Goal: Obtain resource: Obtain resource

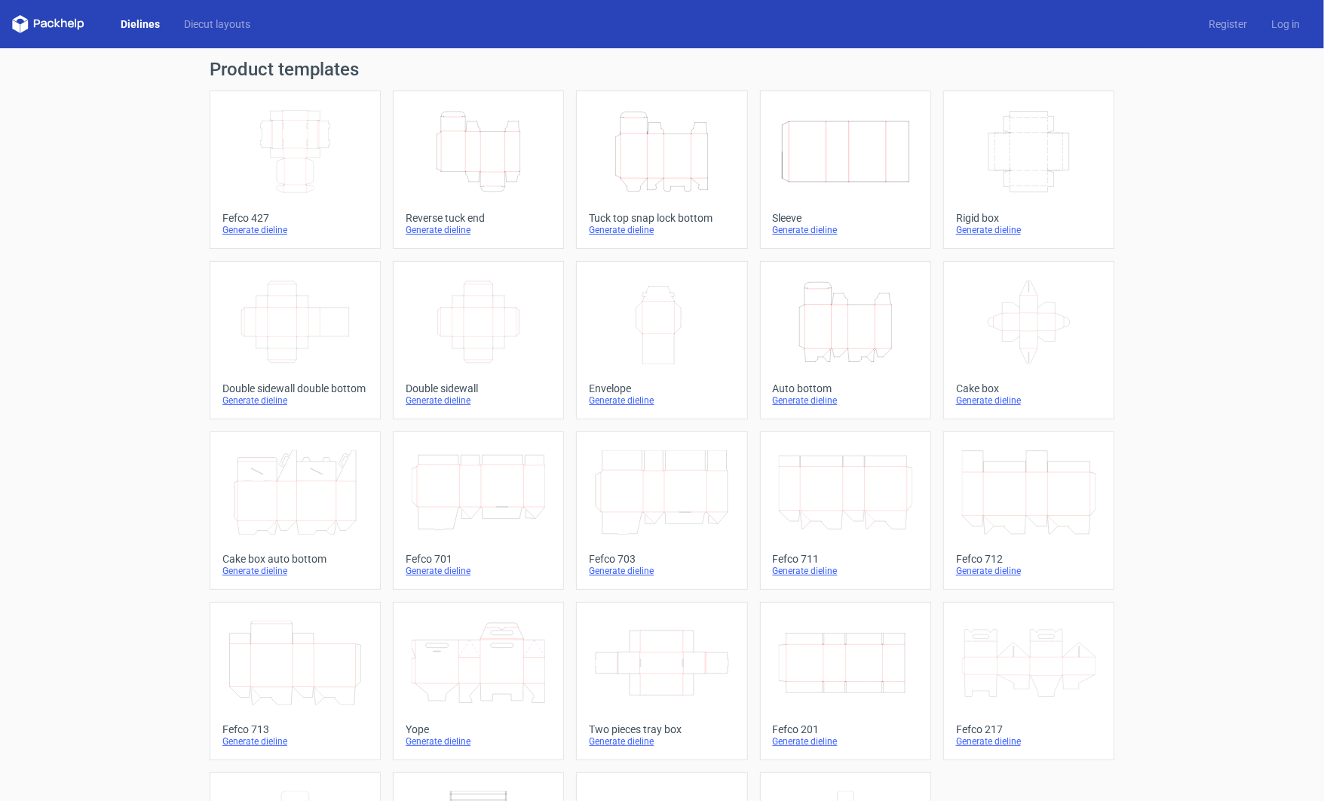
click at [488, 129] on icon "Height Depth Width" at bounding box center [478, 151] width 133 height 84
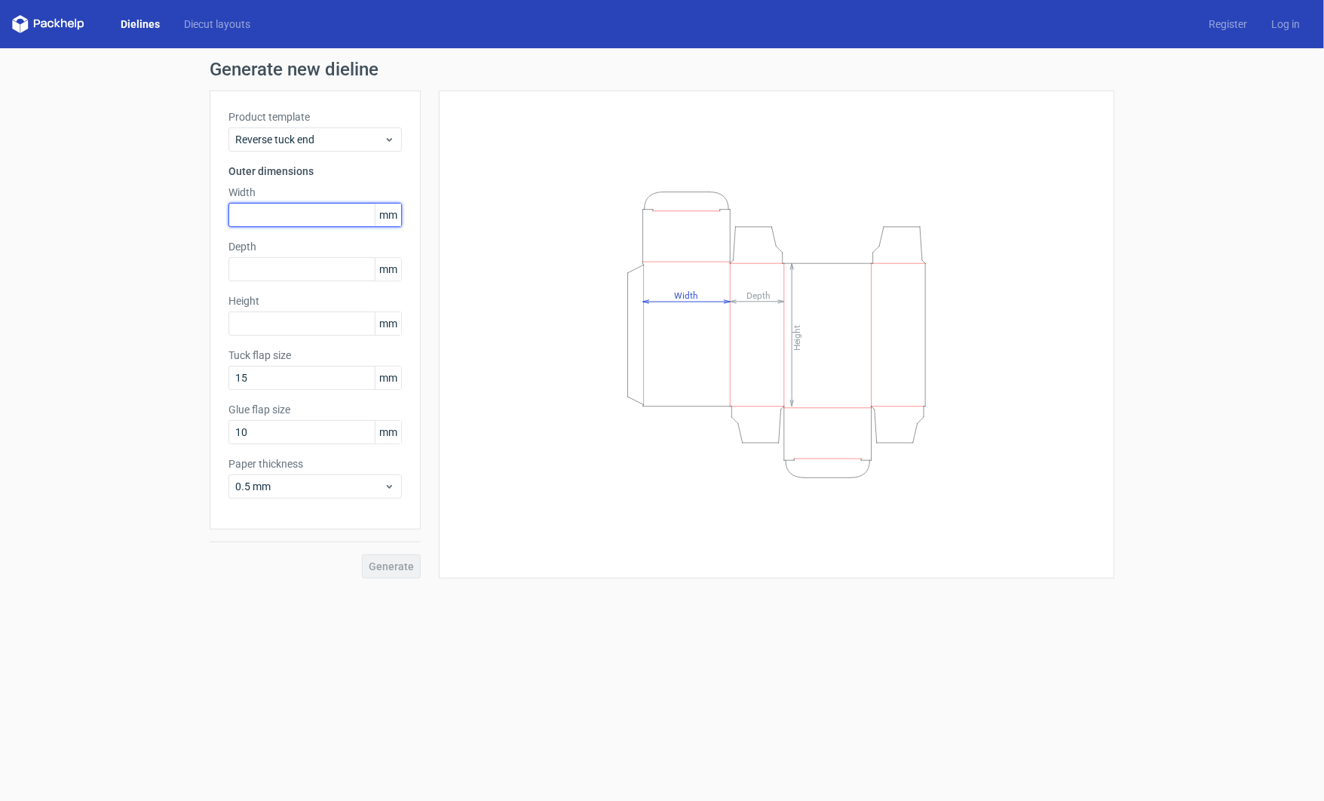
click at [311, 219] on input "text" at bounding box center [314, 215] width 173 height 24
paste input "60"
type input "60"
paste input "60"
type input "60"
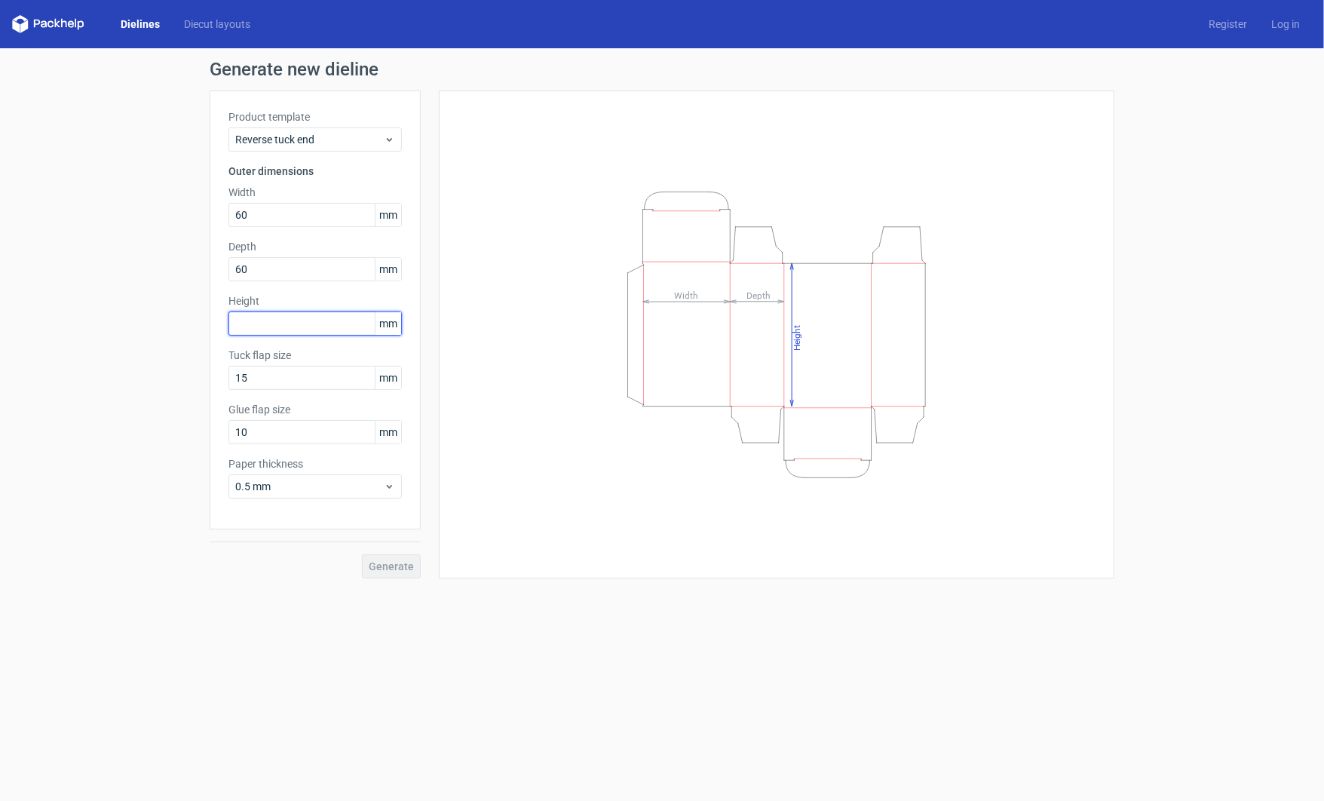
paste input "60"
type input "60"
click at [271, 220] on input "60" at bounding box center [314, 215] width 173 height 24
type input "100"
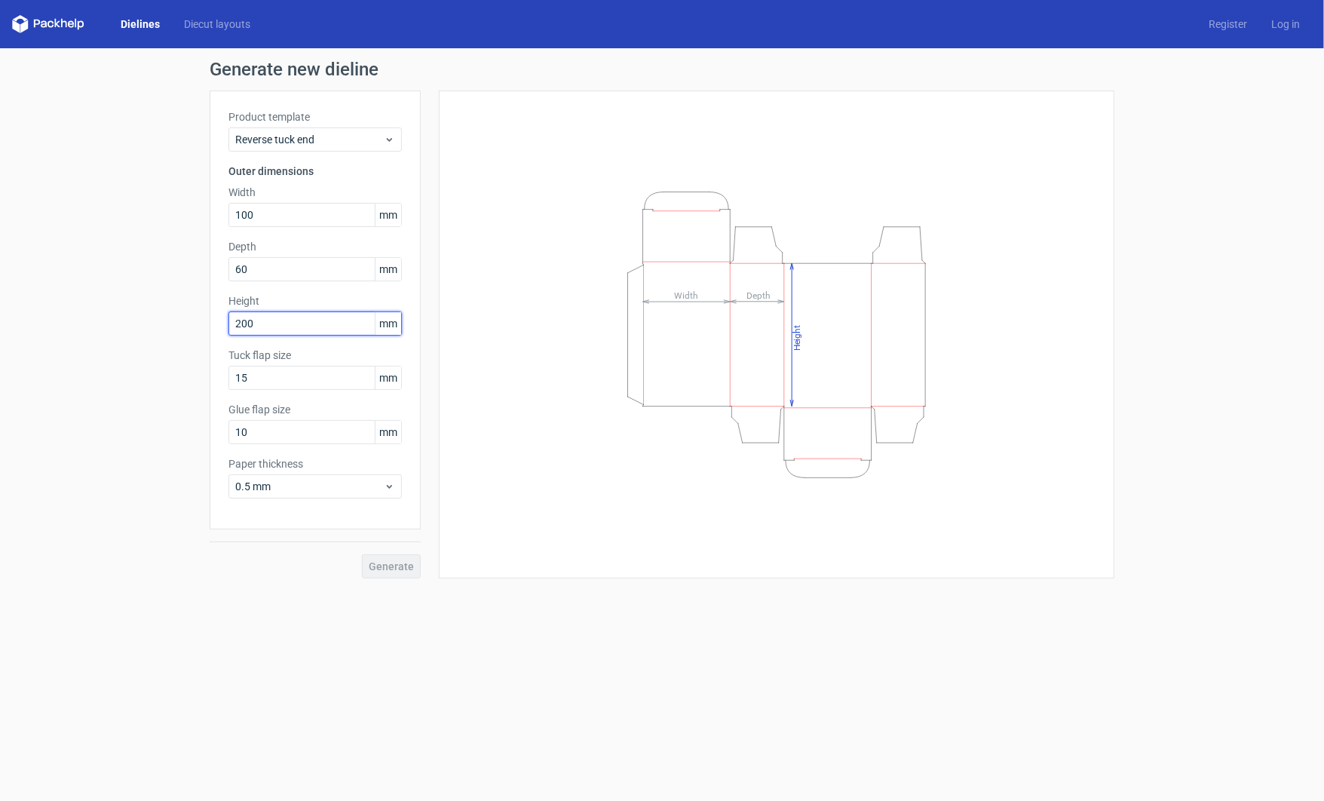
type input "200"
click at [677, 519] on div "Height Depth Width" at bounding box center [777, 334] width 638 height 450
click at [534, 432] on div "Height Depth Width" at bounding box center [777, 334] width 638 height 450
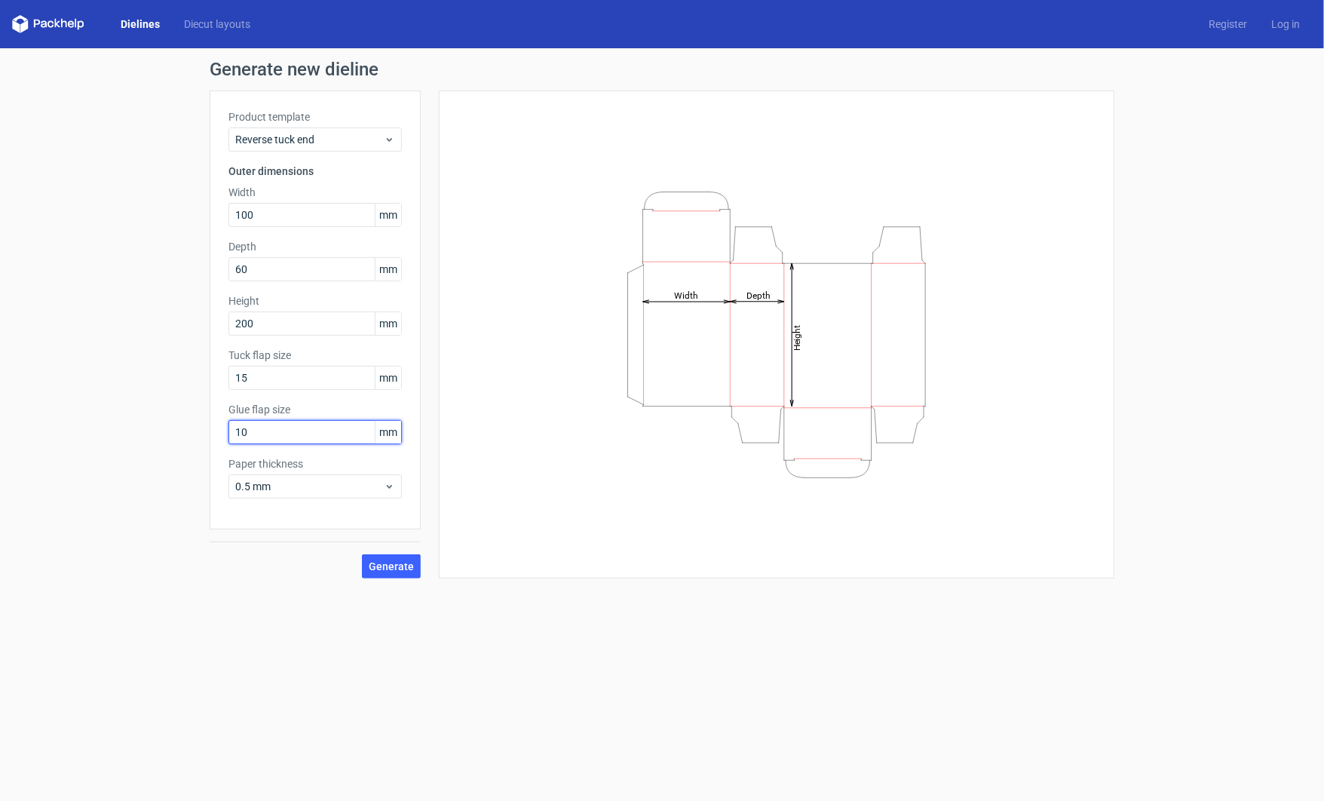
click at [305, 439] on input "10" at bounding box center [314, 432] width 173 height 24
click at [299, 277] on input "60" at bounding box center [314, 269] width 173 height 24
click at [314, 208] on input "100" at bounding box center [314, 215] width 173 height 24
click at [337, 136] on span "Reverse tuck end" at bounding box center [309, 139] width 149 height 15
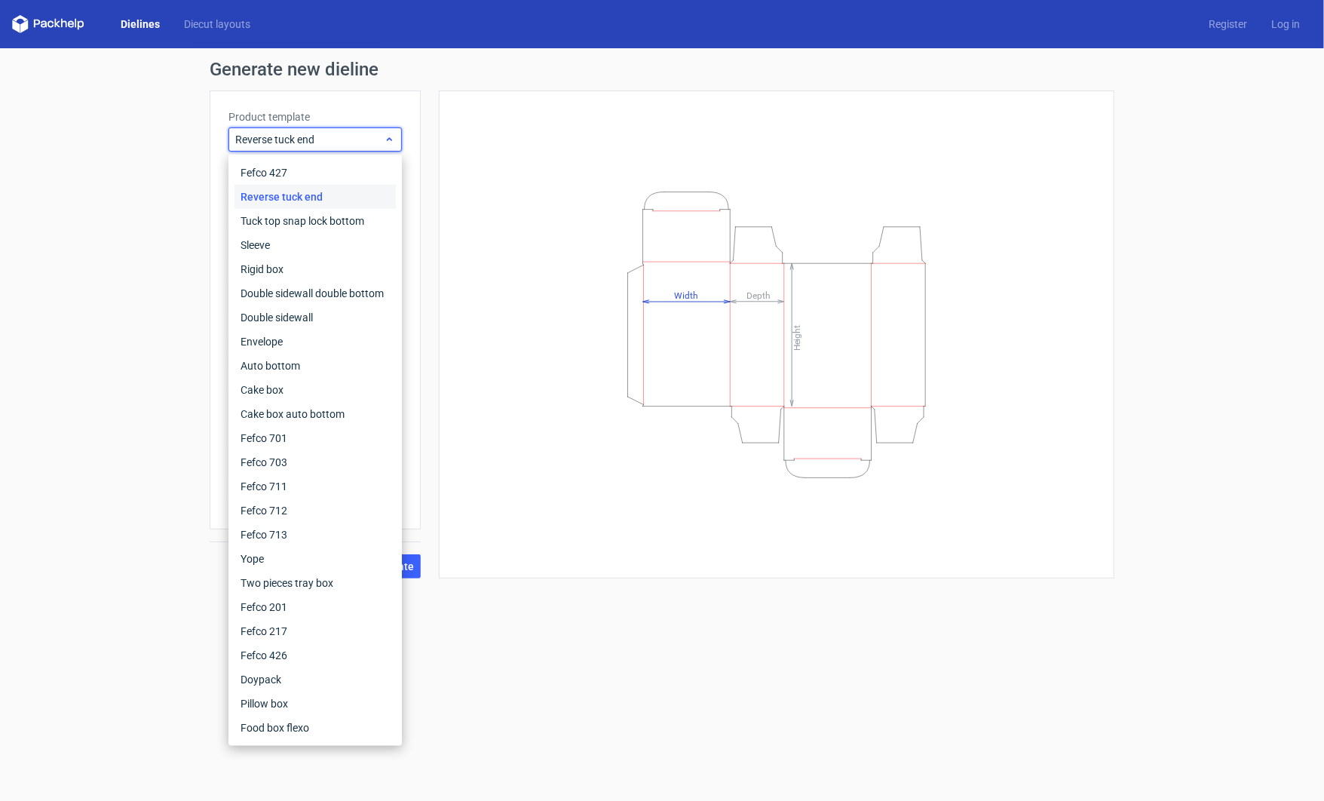
click at [337, 136] on span "Reverse tuck end" at bounding box center [309, 139] width 149 height 15
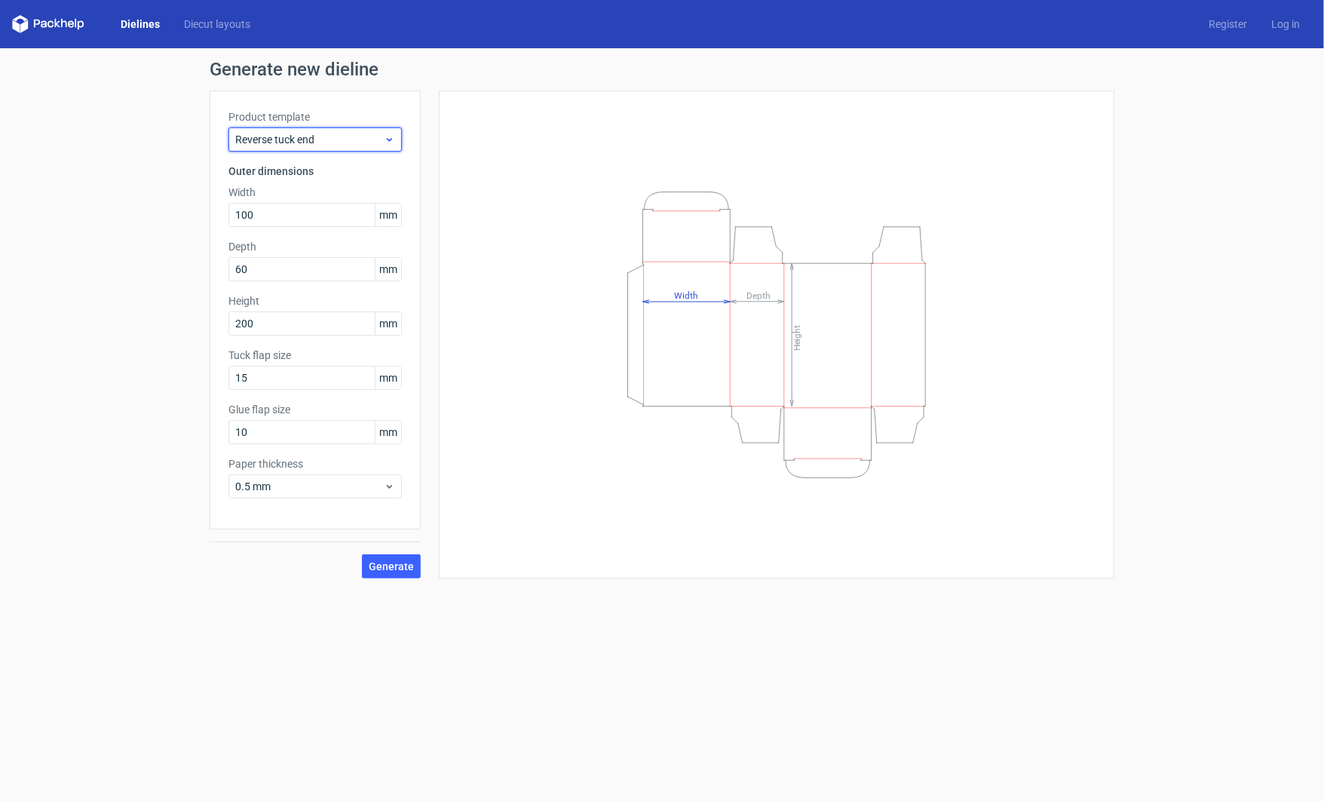
click at [337, 136] on span "Reverse tuck end" at bounding box center [309, 139] width 149 height 15
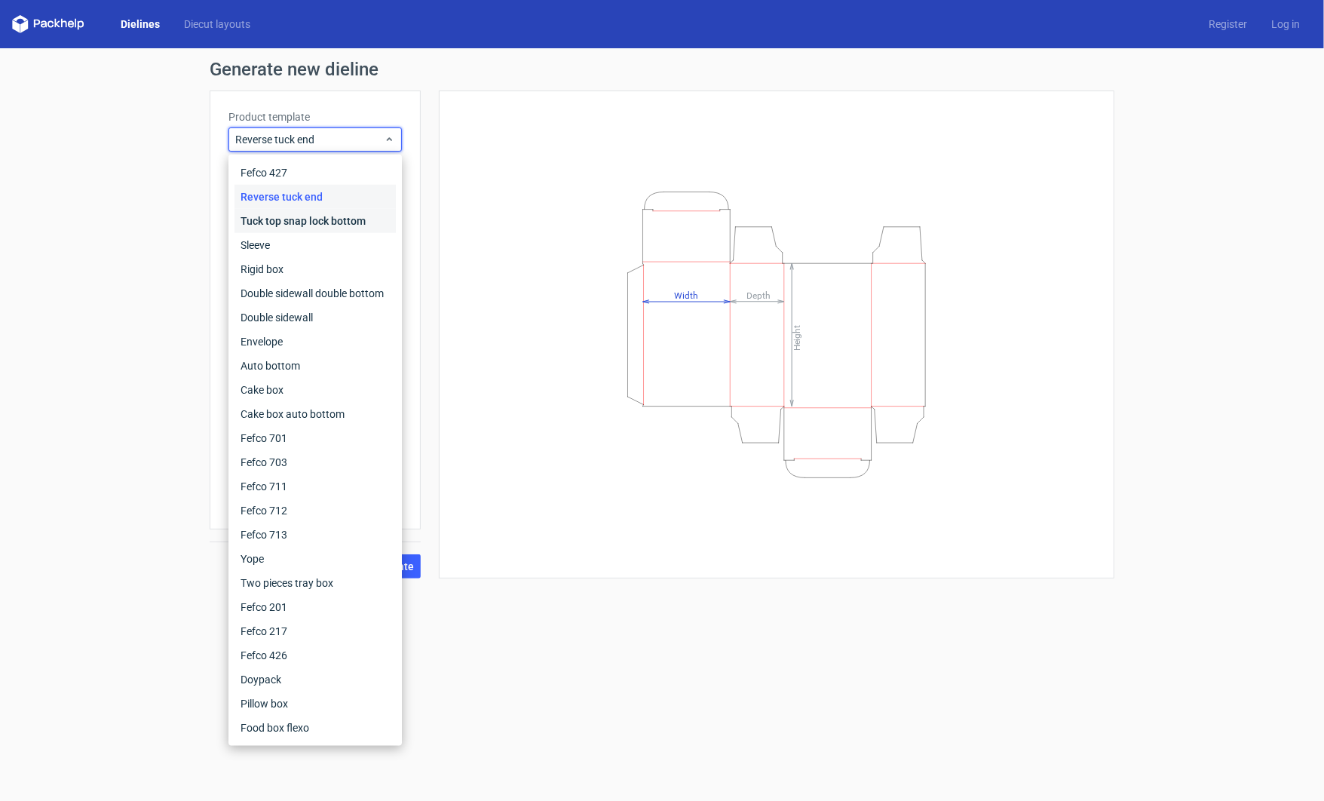
click at [327, 221] on div "Tuck top snap lock bottom" at bounding box center [314, 221] width 161 height 24
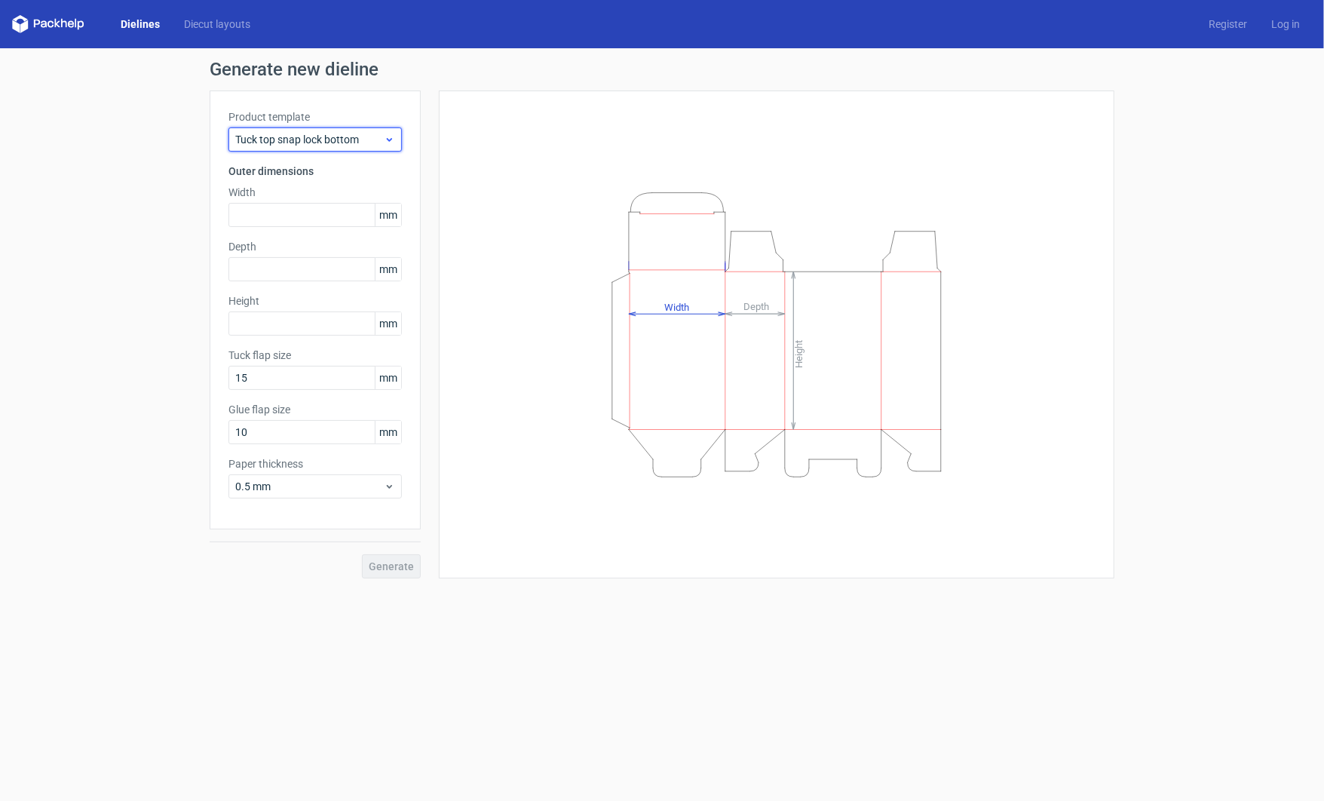
click at [314, 142] on span "Tuck top snap lock bottom" at bounding box center [309, 139] width 149 height 15
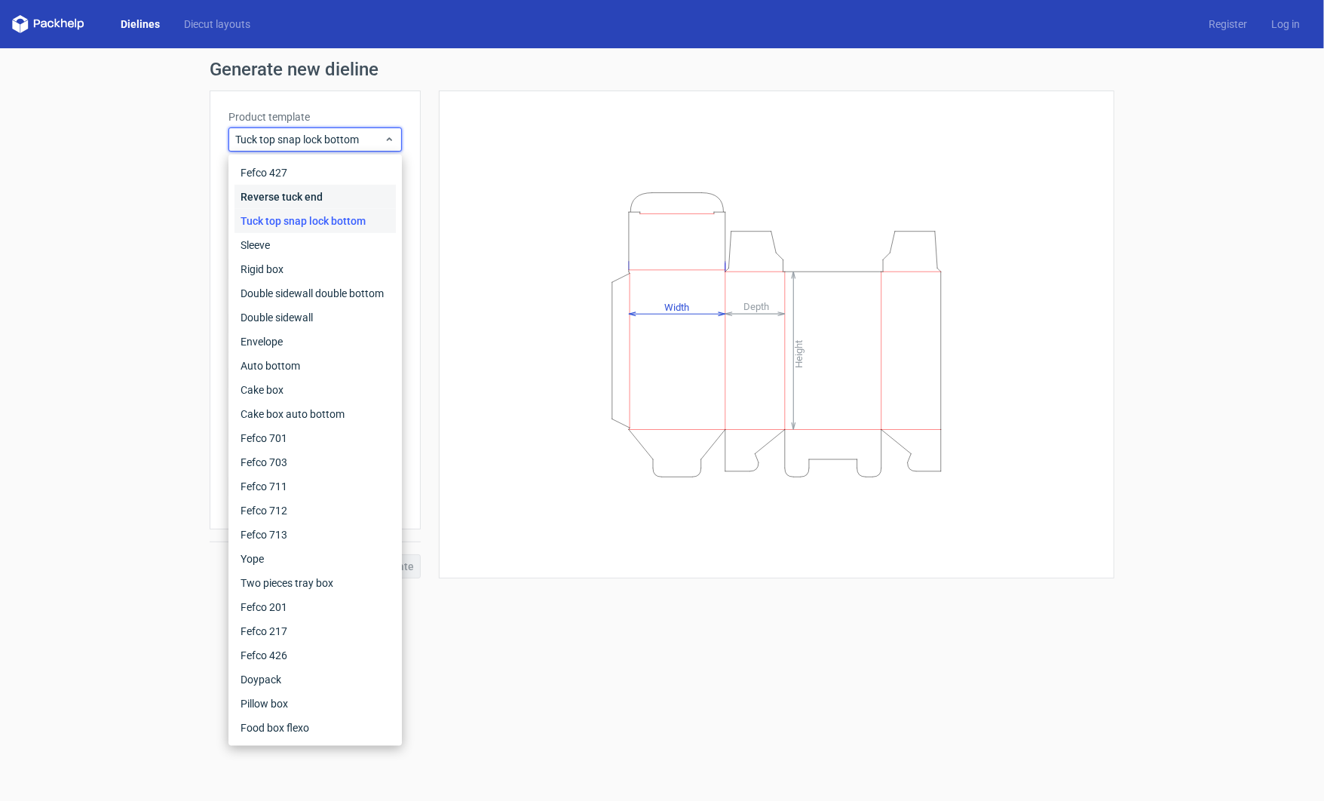
click at [308, 188] on div "Reverse tuck end" at bounding box center [314, 197] width 161 height 24
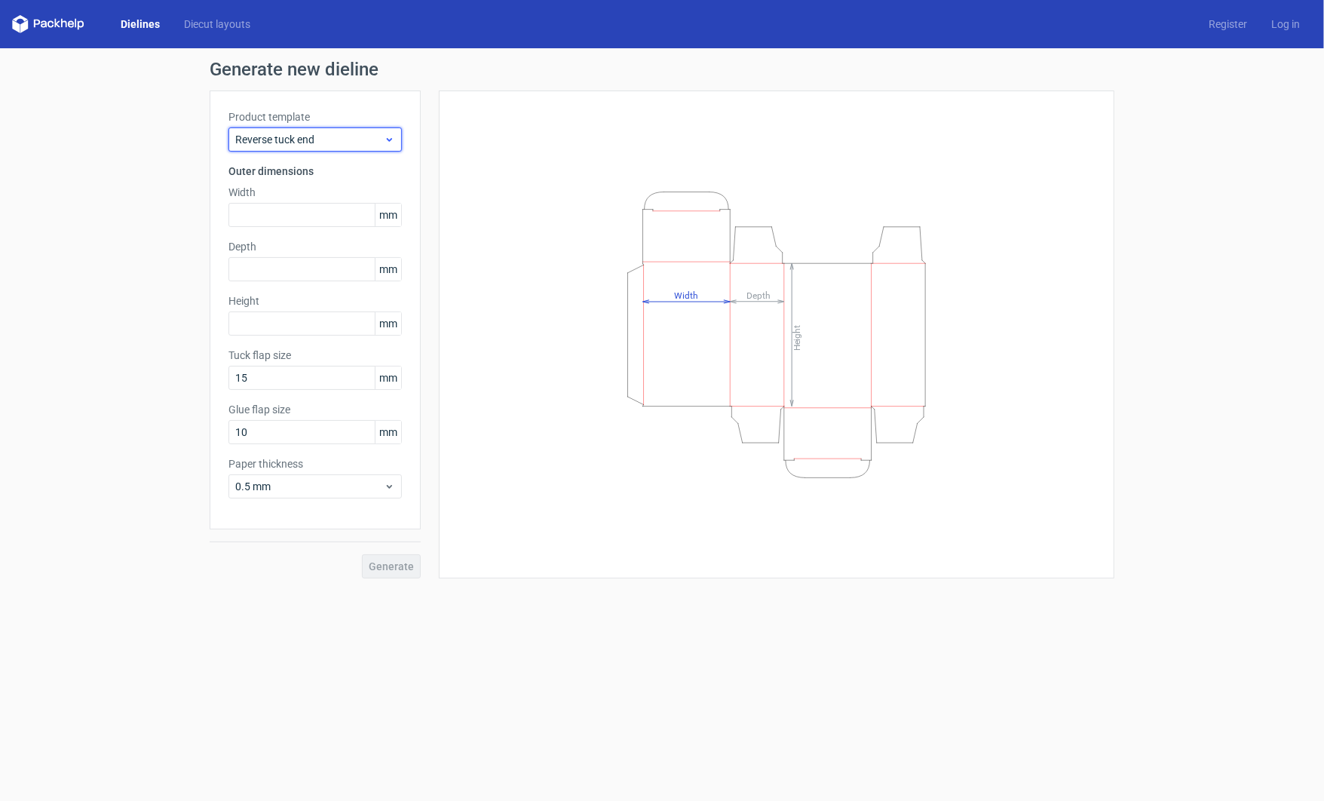
click at [307, 136] on span "Reverse tuck end" at bounding box center [309, 139] width 149 height 15
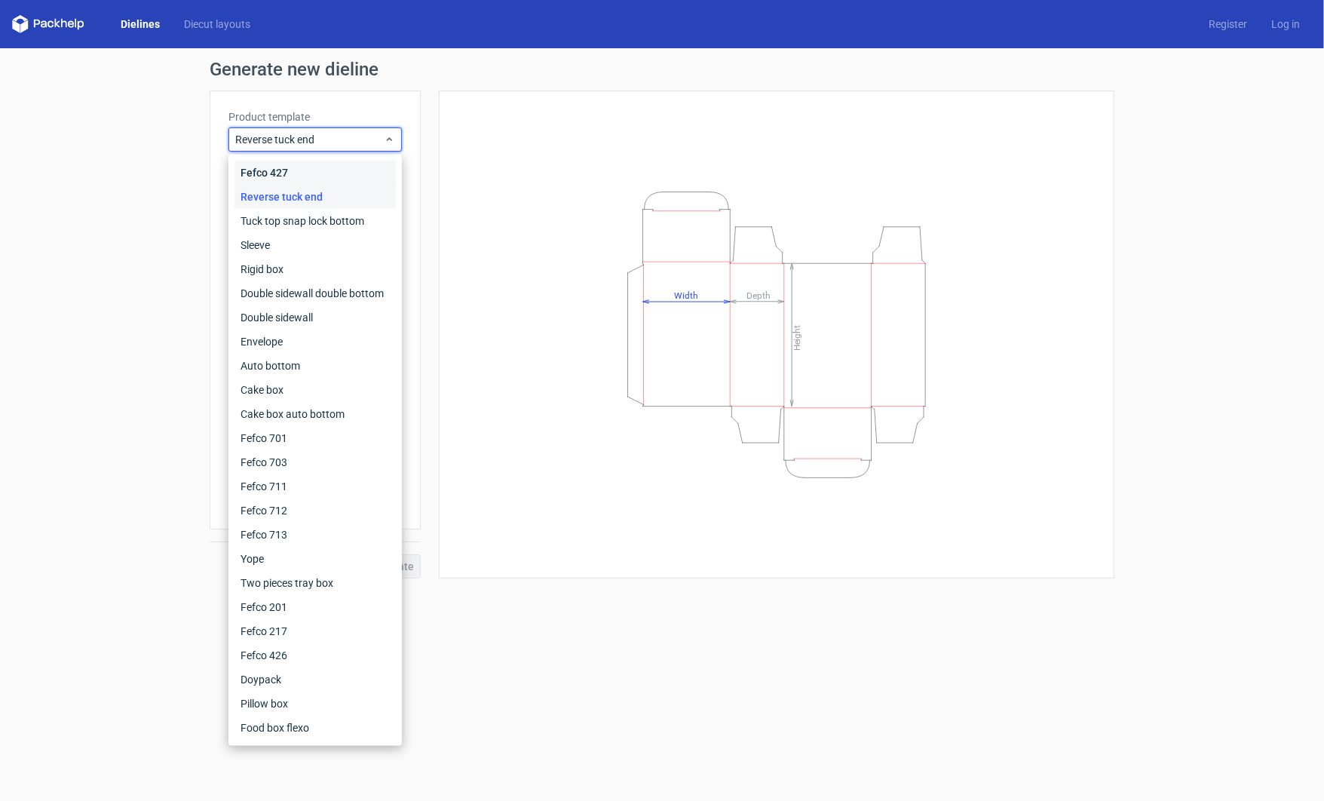
click at [305, 167] on div "Fefco 427" at bounding box center [314, 173] width 161 height 24
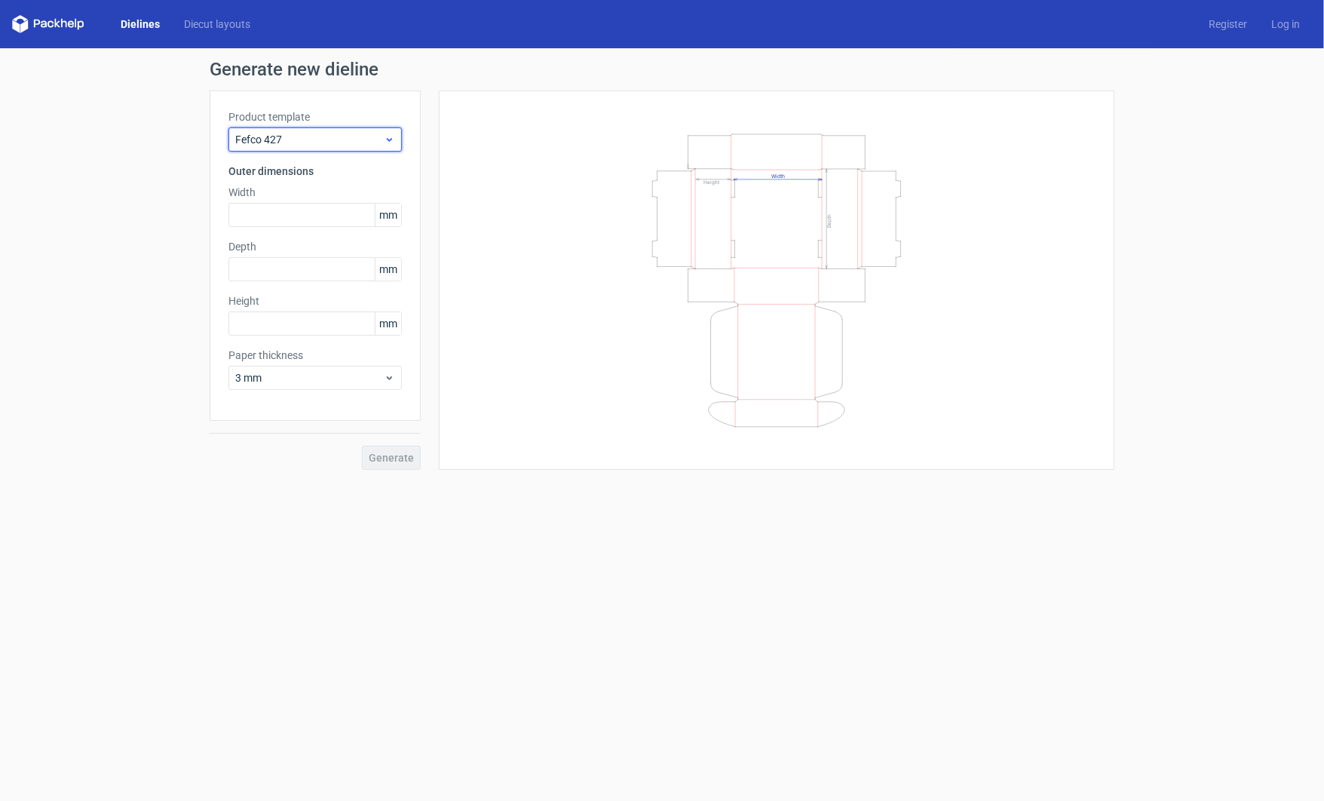
click at [305, 129] on div "Fefco 427" at bounding box center [314, 139] width 173 height 24
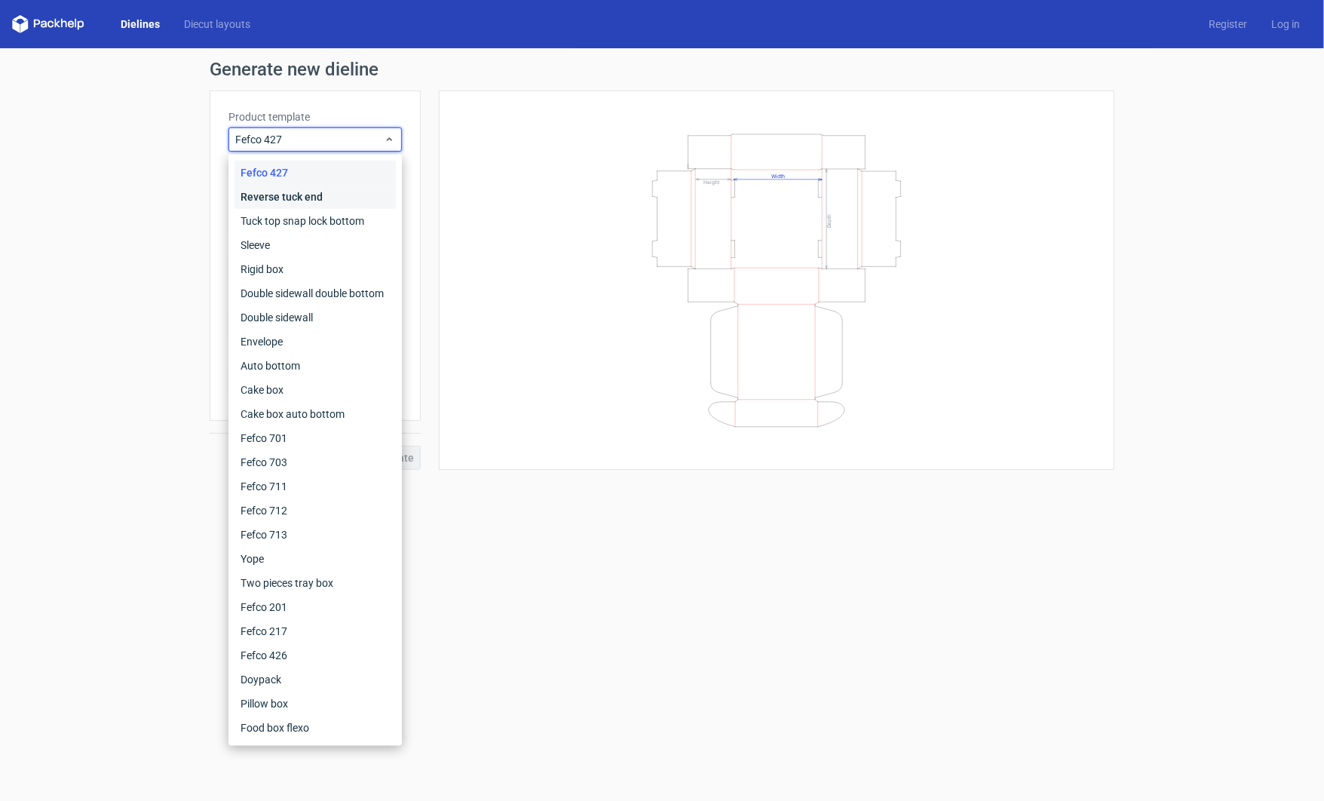
click at [300, 198] on div "Reverse tuck end" at bounding box center [314, 197] width 161 height 24
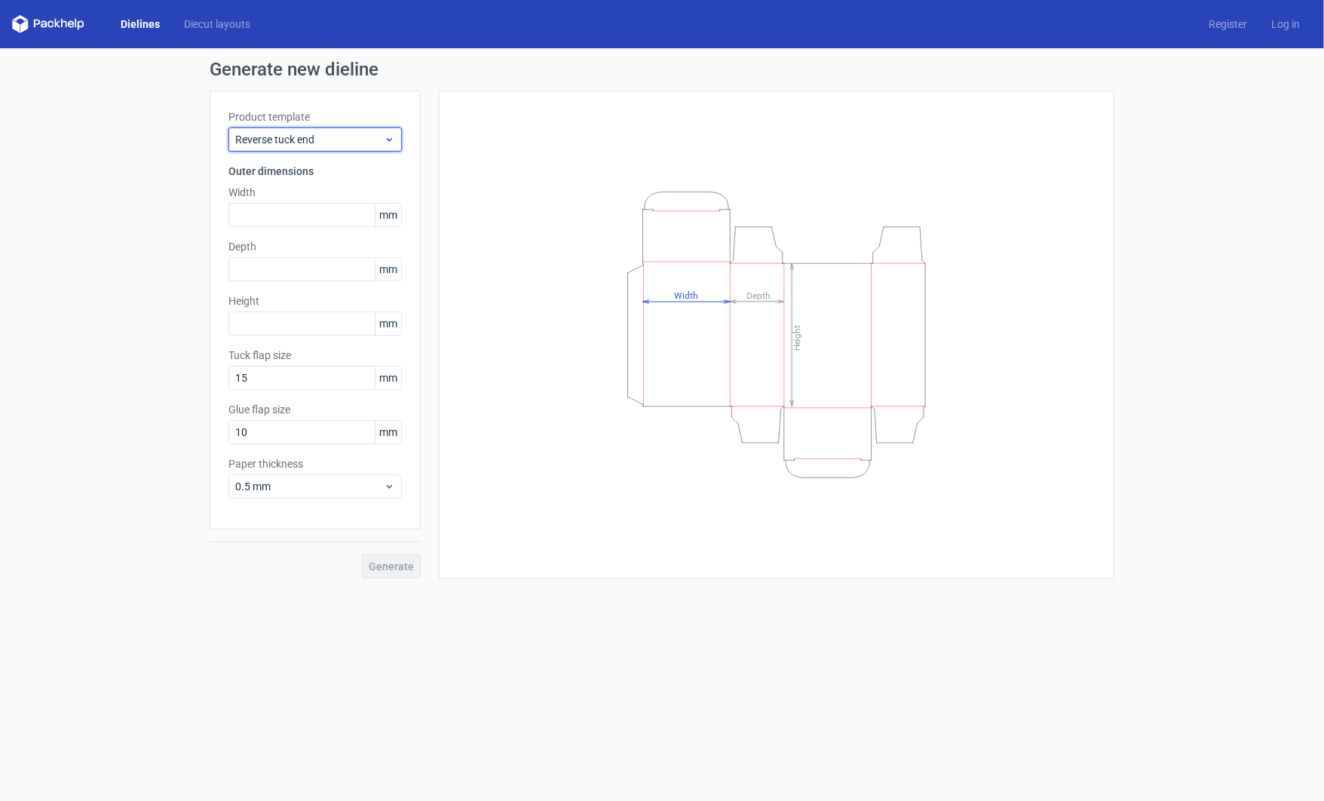
click at [316, 141] on span "Reverse tuck end" at bounding box center [309, 139] width 149 height 15
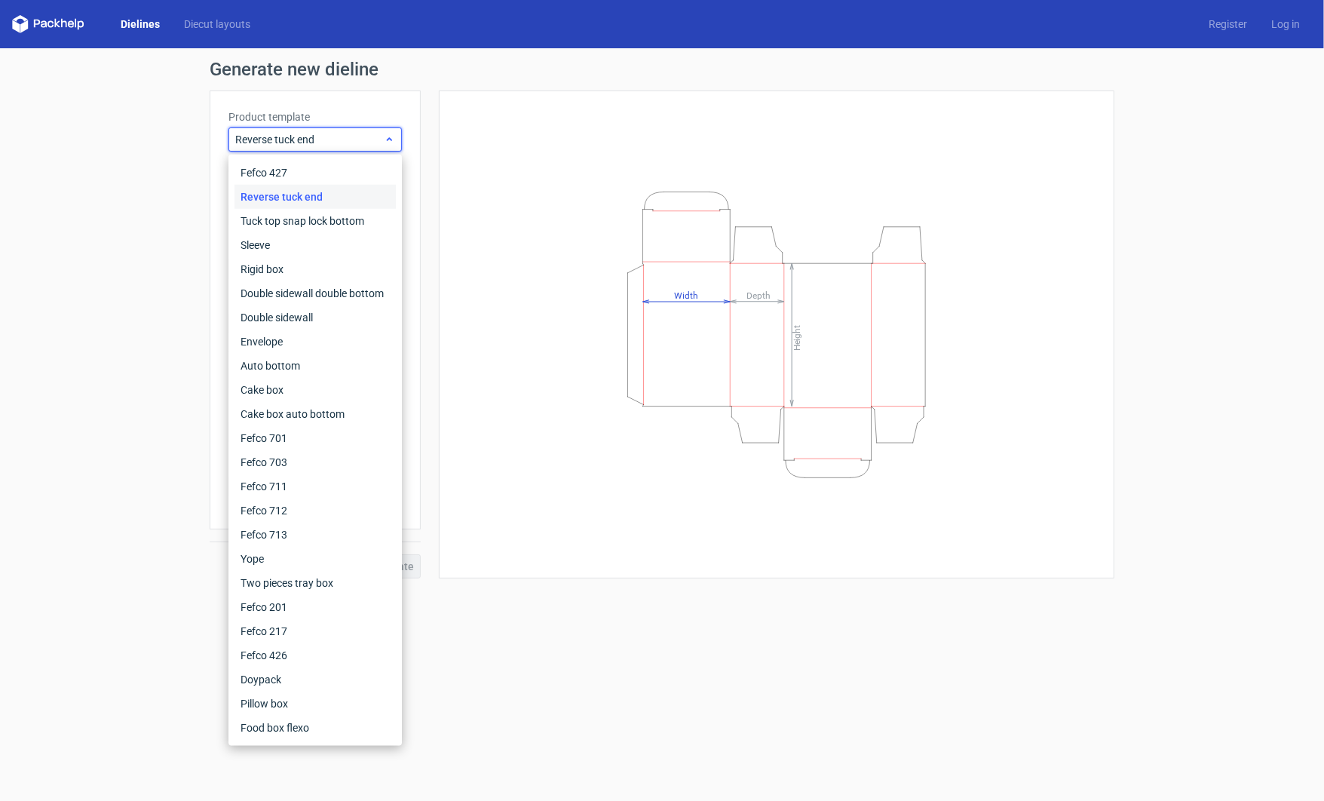
click at [317, 135] on span "Reverse tuck end" at bounding box center [309, 139] width 149 height 15
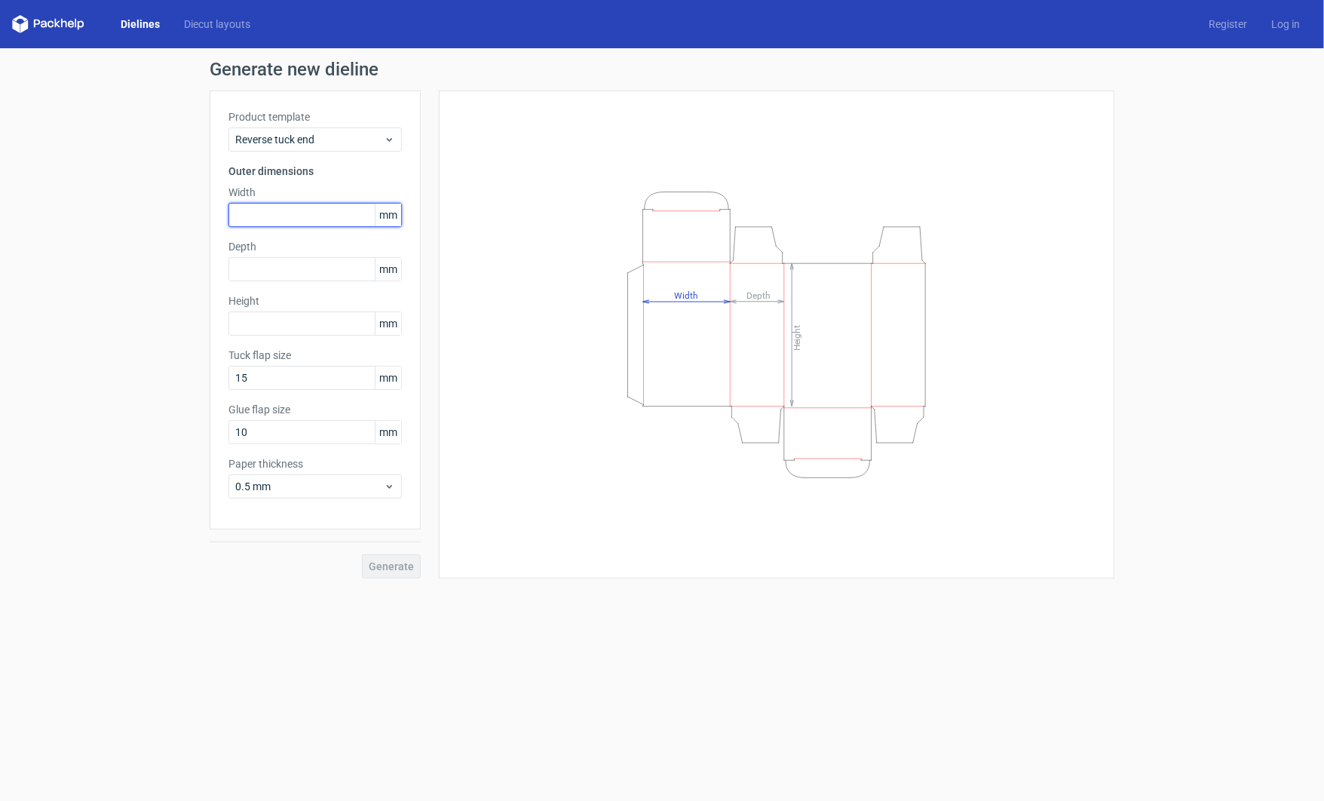
click at [261, 212] on input "text" at bounding box center [314, 215] width 173 height 24
type input "100"
type input "60"
type input "200"
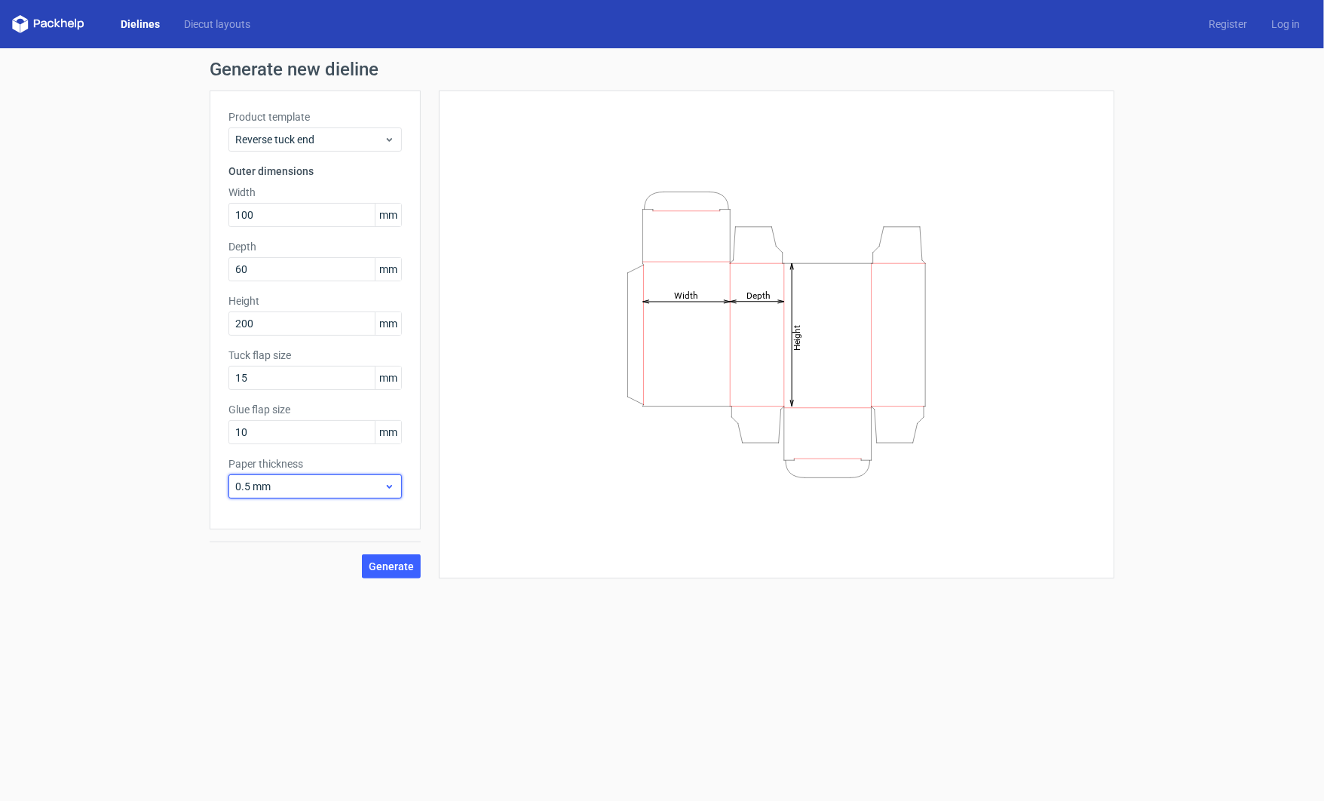
click at [382, 477] on div "0.5 mm" at bounding box center [314, 486] width 173 height 24
click at [360, 510] on div "0.4 mm" at bounding box center [314, 519] width 161 height 24
click at [410, 579] on div "Generate new dieline Product template Reverse tuck end Outer dimensions Width 1…" at bounding box center [662, 319] width 1324 height 542
click at [407, 571] on span "Generate" at bounding box center [391, 566] width 45 height 11
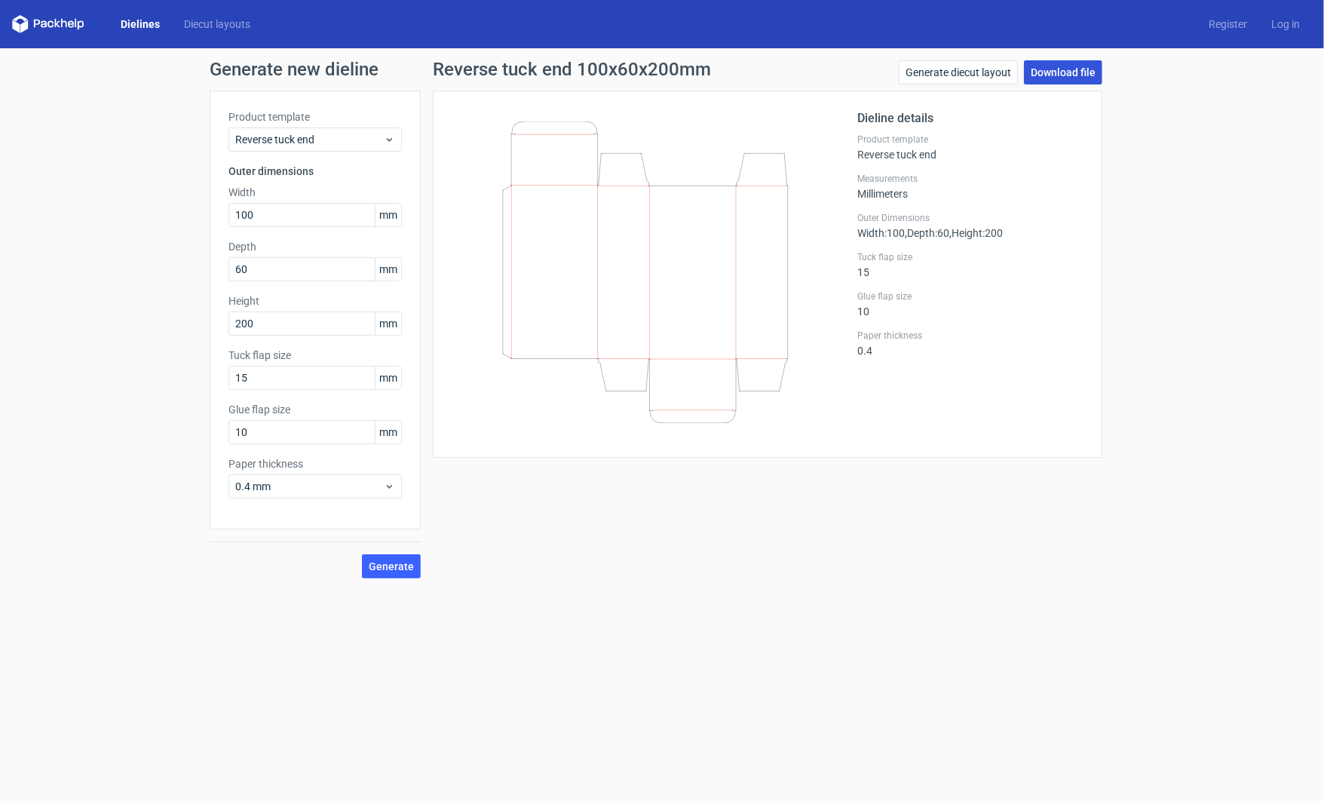
click at [1069, 78] on link "Download file" at bounding box center [1063, 72] width 78 height 24
click at [735, 556] on div "Reverse tuck end 100x60x200mm Generate diecut layout Download file Dieline deta…" at bounding box center [768, 319] width 694 height 518
